Goal: Transaction & Acquisition: Purchase product/service

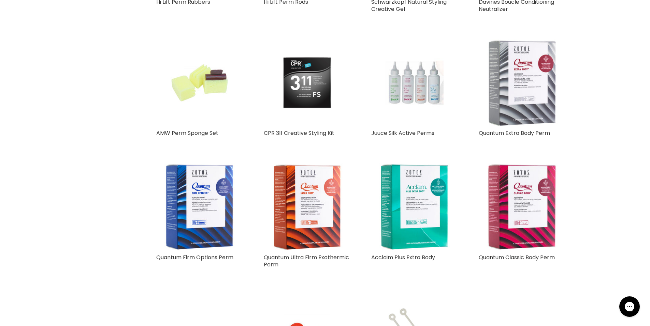
scroll to position [1085, 0]
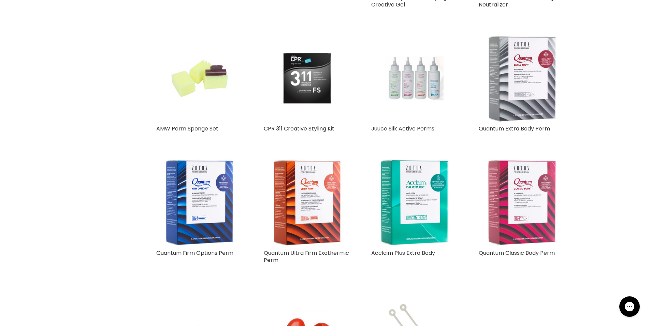
click at [530, 203] on img "Main content" at bounding box center [522, 202] width 87 height 87
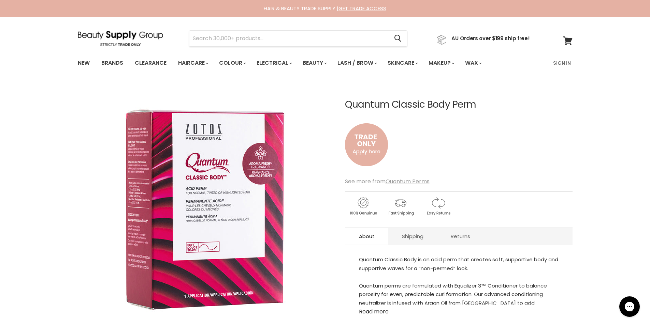
drag, startPoint x: 67, startPoint y: 284, endPoint x: 64, endPoint y: 264, distance: 20.7
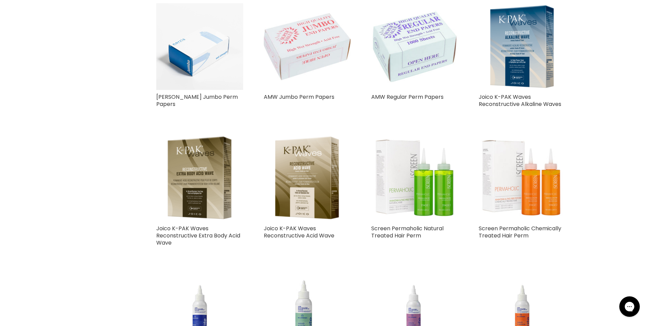
scroll to position [453, 0]
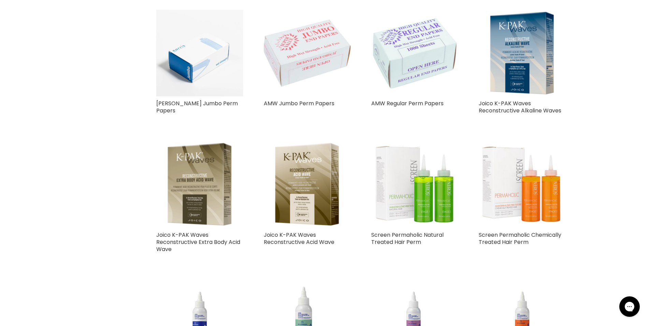
click at [191, 186] on img "Main content" at bounding box center [199, 184] width 65 height 87
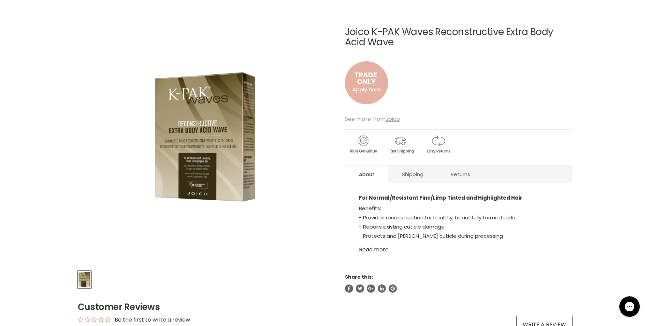
scroll to position [65, 0]
